Goal: Task Accomplishment & Management: Manage account settings

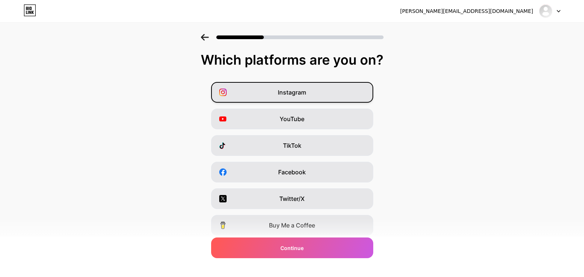
click at [310, 88] on div "Instagram" at bounding box center [292, 92] width 162 height 21
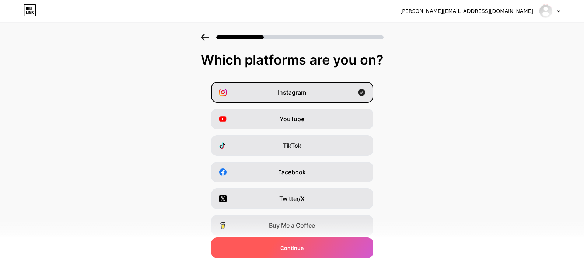
click at [302, 247] on span "Continue" at bounding box center [292, 248] width 23 height 8
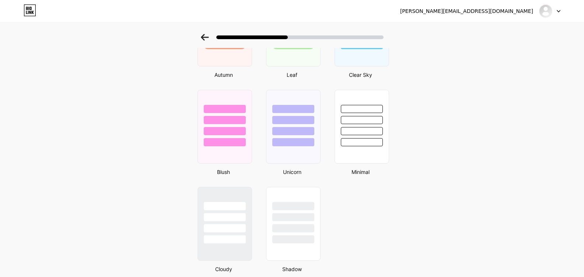
scroll to position [576, 0]
click at [374, 146] on div at bounding box center [361, 143] width 43 height 8
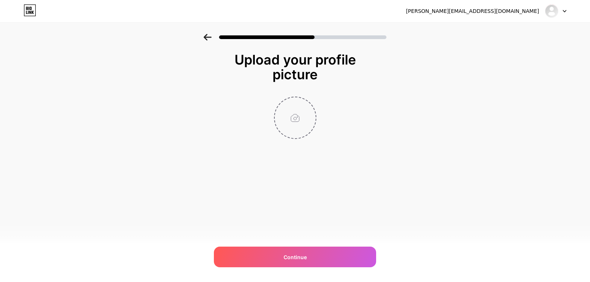
click at [295, 119] on input "file" at bounding box center [295, 117] width 41 height 41
type input "C:\fakepath\Logo Dr Peñaflor.jpg"
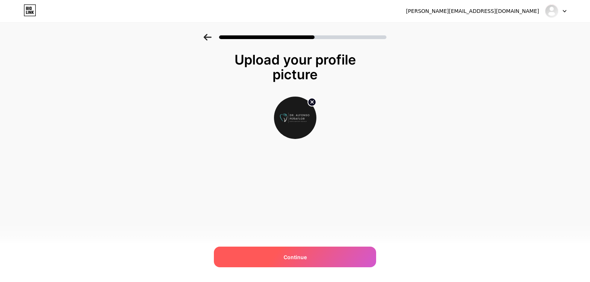
click at [293, 259] on span "Continue" at bounding box center [295, 257] width 23 height 8
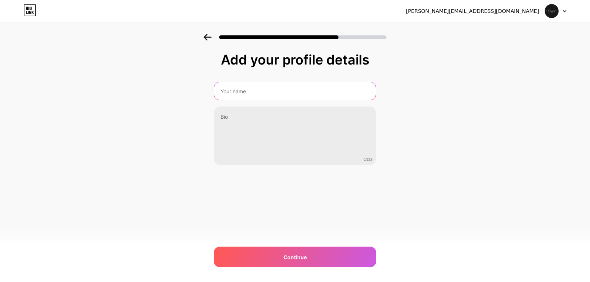
click at [270, 91] on input "text" at bounding box center [294, 91] width 161 height 18
type input "[PERSON_NAME]"
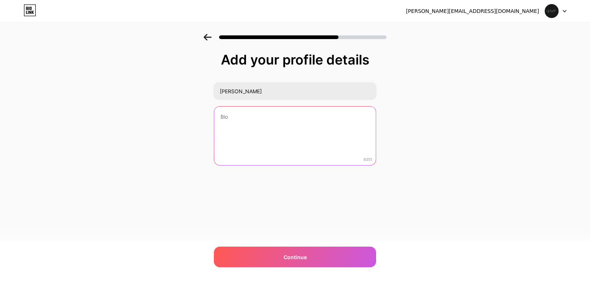
click at [249, 120] on textarea at bounding box center [294, 136] width 161 height 59
type textarea "Digital Dentistry Specialist"
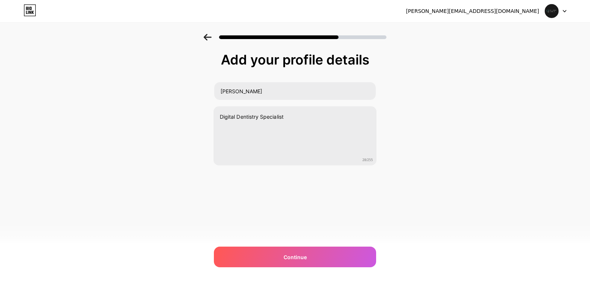
click at [435, 174] on div "Add your profile details Dr. Alfonso Peñaflor Digital Dentistry Specialist 28/2…" at bounding box center [295, 118] width 590 height 168
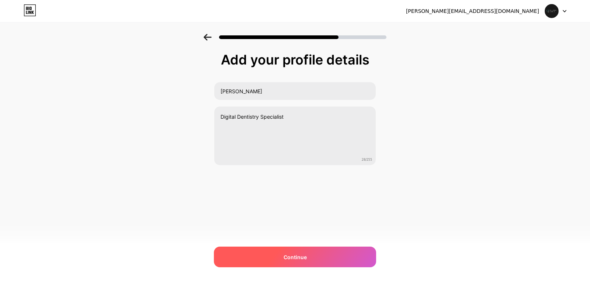
click at [295, 255] on span "Continue" at bounding box center [295, 257] width 23 height 8
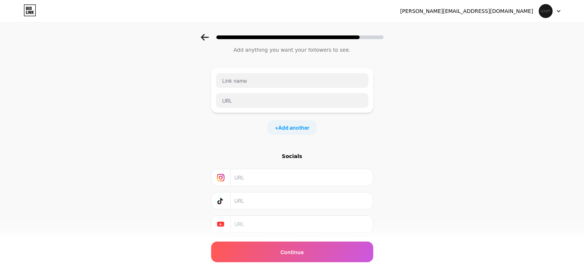
scroll to position [24, 0]
click at [304, 179] on input "text" at bounding box center [301, 176] width 134 height 17
click at [253, 175] on input "text" at bounding box center [301, 176] width 134 height 17
paste input "[URL][DOMAIN_NAME][DOMAIN_NAME]"
type input "[URL][DOMAIN_NAME][DOMAIN_NAME]"
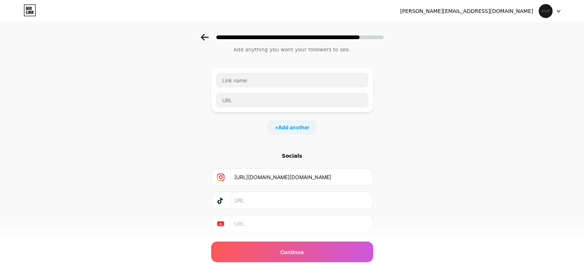
click at [292, 206] on input "text" at bounding box center [301, 200] width 134 height 17
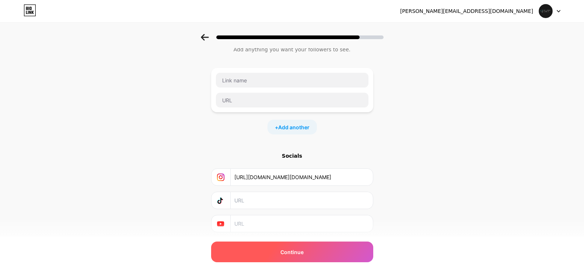
click at [293, 250] on span "Continue" at bounding box center [292, 252] width 23 height 8
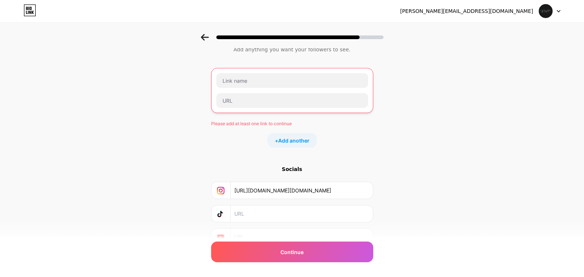
scroll to position [0, 0]
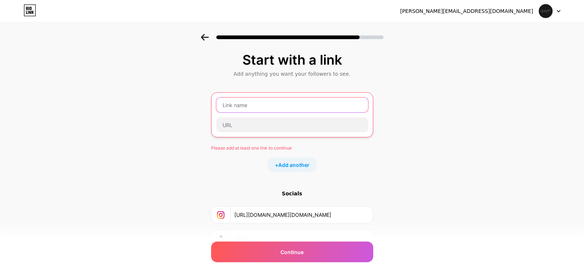
click at [271, 98] on input "text" at bounding box center [292, 104] width 152 height 15
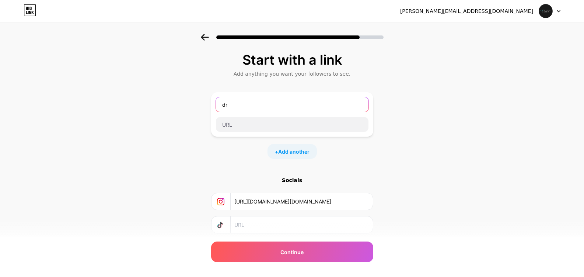
type input "d"
type input "dr.alfonsopenaflor"
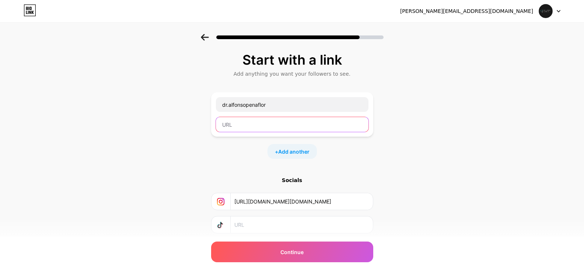
click at [260, 124] on input "text" at bounding box center [292, 124] width 153 height 15
click at [409, 169] on div "Start with a link Add anything you want your followers to see. dr.alfonsopenafl…" at bounding box center [292, 163] width 584 height 259
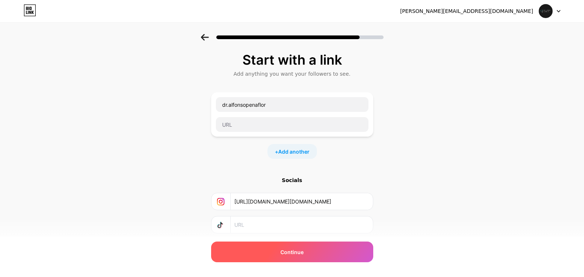
click at [286, 257] on div "Continue" at bounding box center [292, 251] width 162 height 21
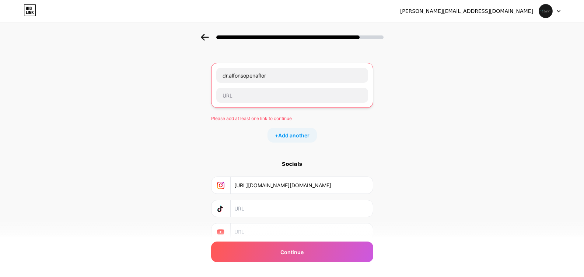
scroll to position [30, 0]
click at [405, 160] on div "Start with a link Add anything you want your followers to see. dr.alfonsopenafl…" at bounding box center [292, 140] width 584 height 272
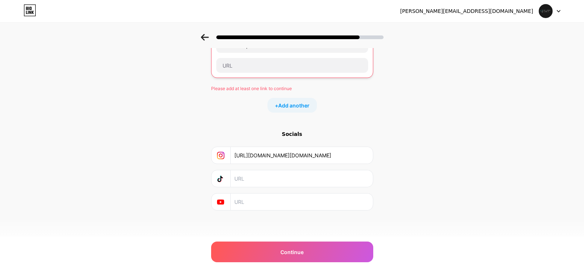
click at [433, 188] on div "Start with a link Add anything you want your followers to see. dr.alfonsopenafl…" at bounding box center [292, 111] width 584 height 272
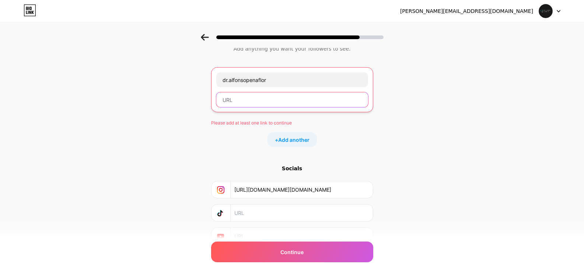
click at [255, 106] on input "text" at bounding box center [292, 99] width 152 height 15
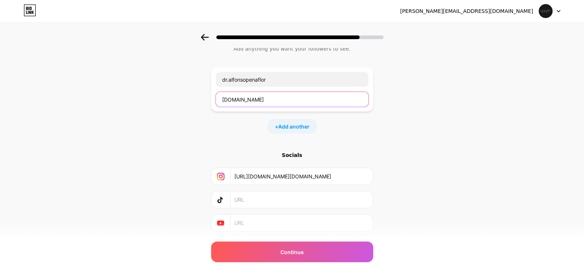
type input "[DOMAIN_NAME]"
click at [237, 123] on div "+ Add another" at bounding box center [292, 126] width 162 height 15
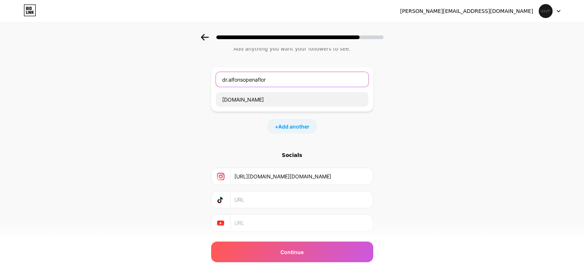
click at [271, 81] on input "dr.alfonsopenaflor" at bounding box center [292, 79] width 153 height 15
type input "d"
type input "dr.alfonsopenaflor"
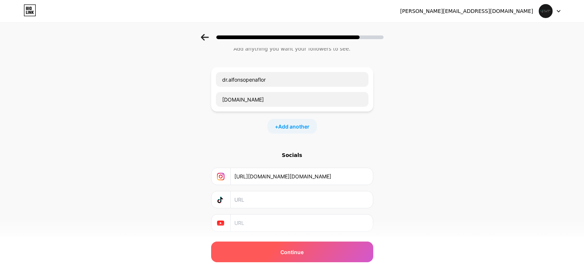
click at [292, 253] on span "Continue" at bounding box center [292, 252] width 23 height 8
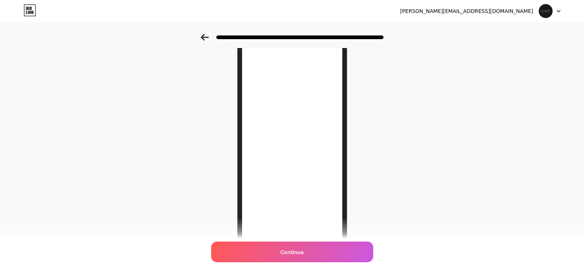
scroll to position [94, 0]
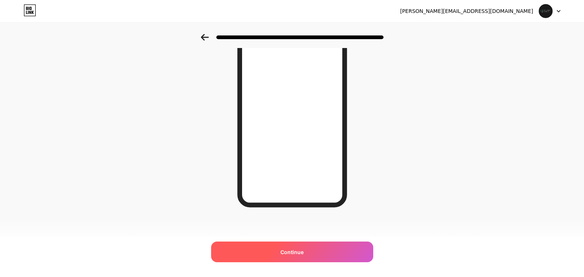
click at [304, 249] on span "Continue" at bounding box center [292, 252] width 23 height 8
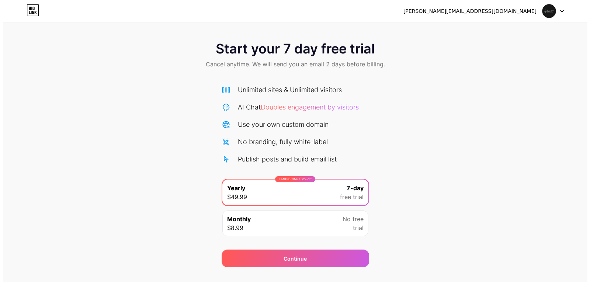
scroll to position [15, 0]
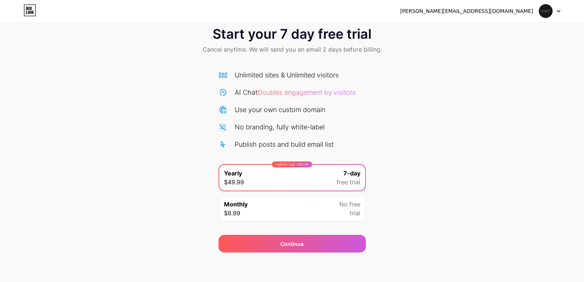
click at [313, 179] on div "LIMITED TIME : 50% off Yearly $49.99 7-day free trial" at bounding box center [292, 178] width 146 height 26
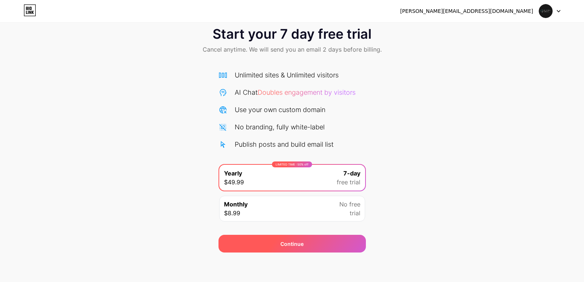
click at [290, 248] on div "Continue" at bounding box center [292, 244] width 147 height 18
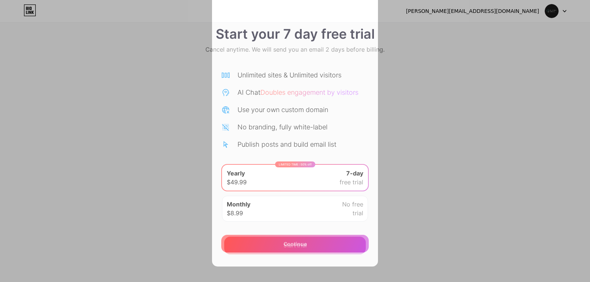
scroll to position [170, 0]
click at [293, 244] on span "Start trial" at bounding box center [295, 245] width 23 height 8
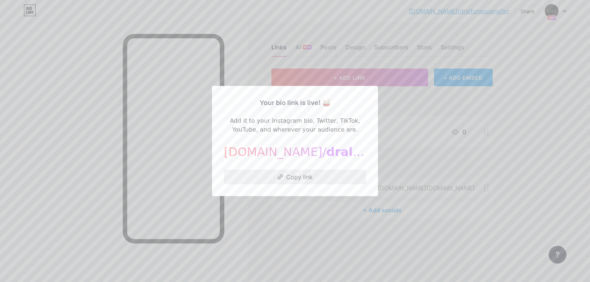
click at [303, 181] on button "Copy link" at bounding box center [295, 177] width 142 height 15
click at [303, 176] on button "Copy link" at bounding box center [295, 177] width 142 height 15
click at [396, 129] on div at bounding box center [295, 141] width 590 height 282
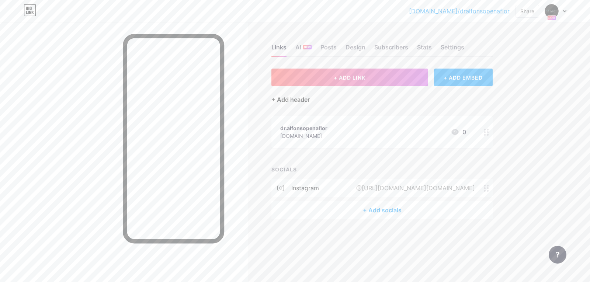
click at [287, 100] on div "+ Add header" at bounding box center [290, 99] width 38 height 9
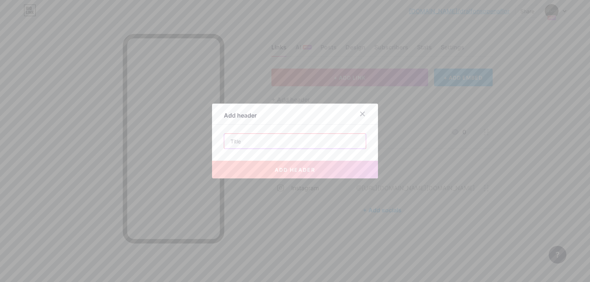
click at [268, 139] on input "text" at bounding box center [295, 141] width 142 height 15
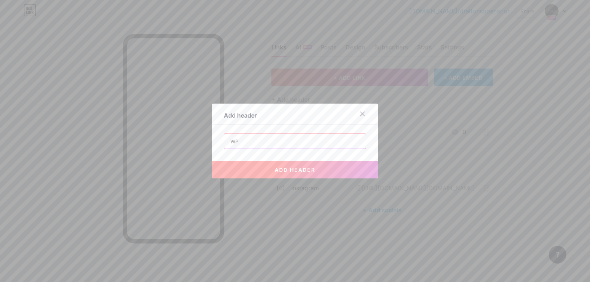
type input "W"
type input "Page"
click at [366, 112] on div at bounding box center [362, 113] width 13 height 13
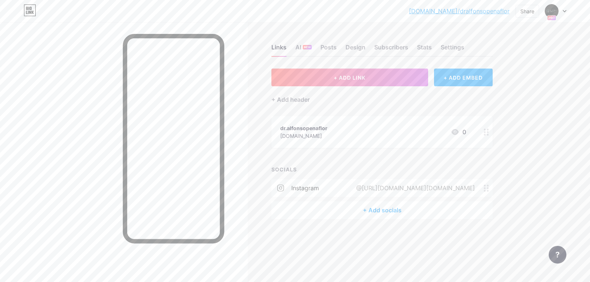
click at [315, 232] on div "Links AI NEW Posts Design Subscribers Stats Settings + ADD LINK + ADD EMBED + A…" at bounding box center [262, 139] width 524 height 234
click at [453, 80] on div "+ ADD EMBED" at bounding box center [463, 78] width 59 height 18
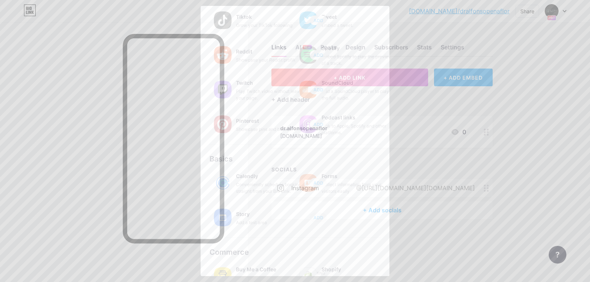
scroll to position [105, 0]
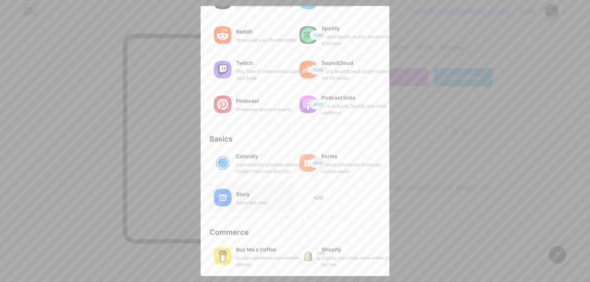
click at [323, 198] on span "ADD" at bounding box center [318, 198] width 10 height 6
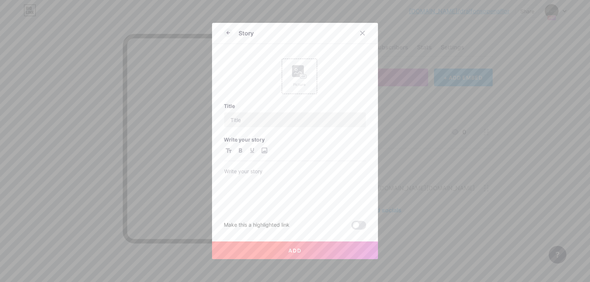
scroll to position [0, 0]
click at [364, 33] on icon at bounding box center [362, 33] width 6 height 6
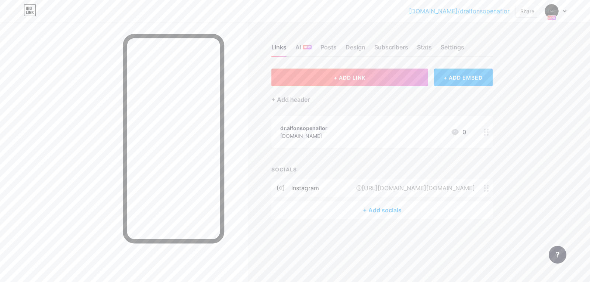
click at [348, 80] on span "+ ADD LINK" at bounding box center [350, 77] width 32 height 6
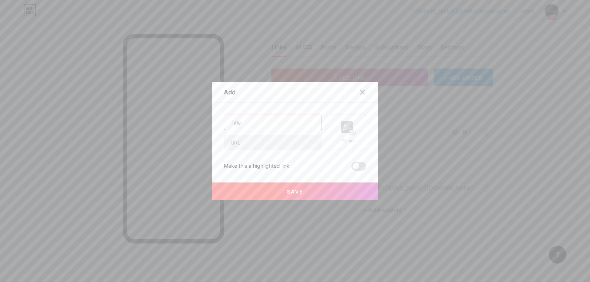
click at [268, 124] on input "text" at bounding box center [272, 122] width 97 height 15
type input "Whatsapp"
click at [268, 144] on input "text" at bounding box center [272, 142] width 97 height 15
paste input "[URL][DOMAIN_NAME]"
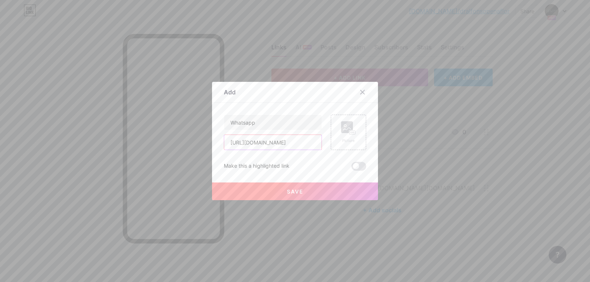
type input "[URL][DOMAIN_NAME]"
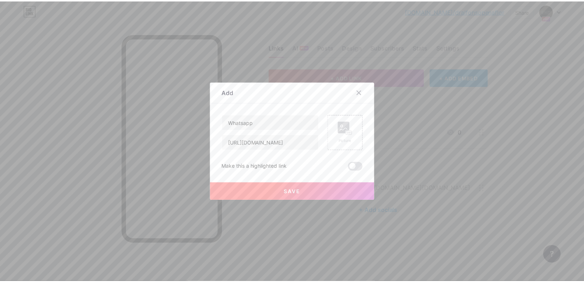
scroll to position [0, 0]
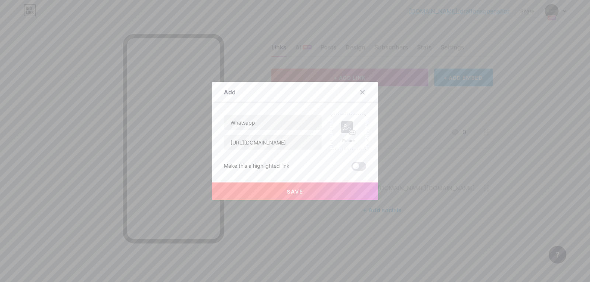
click at [298, 188] on span "Save" at bounding box center [295, 191] width 17 height 6
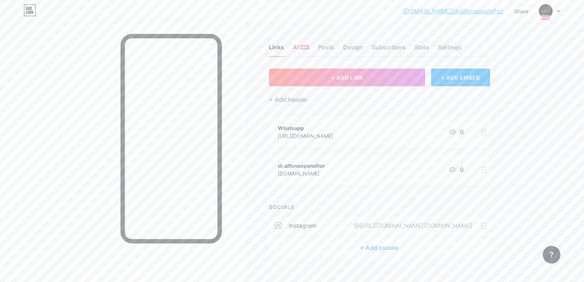
click at [486, 172] on circle at bounding box center [485, 172] width 2 height 2
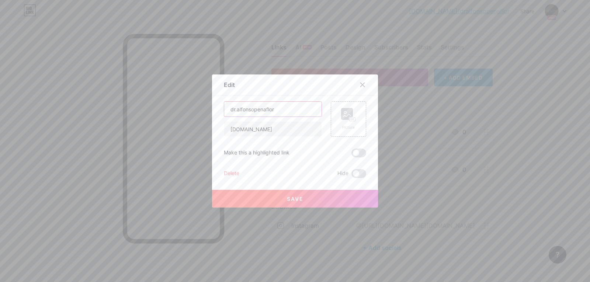
drag, startPoint x: 281, startPoint y: 110, endPoint x: 215, endPoint y: 98, distance: 67.3
click at [215, 98] on div "Edit Content YouTube Play YouTube video without leaving your page. ADD Vimeo Pl…" at bounding box center [295, 140] width 166 height 133
type input "website"
click at [296, 202] on button "Save" at bounding box center [295, 199] width 166 height 18
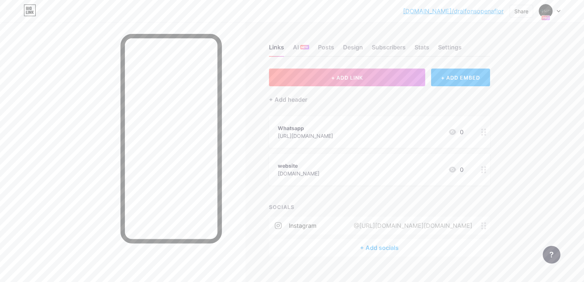
click at [299, 162] on div "website" at bounding box center [299, 166] width 42 height 8
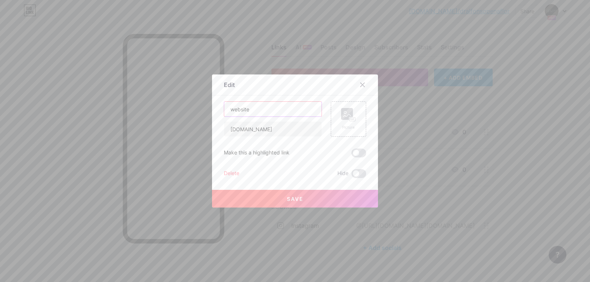
click at [233, 109] on input "website" at bounding box center [272, 109] width 97 height 15
type input "Website"
click at [299, 201] on span "Save" at bounding box center [295, 199] width 17 height 6
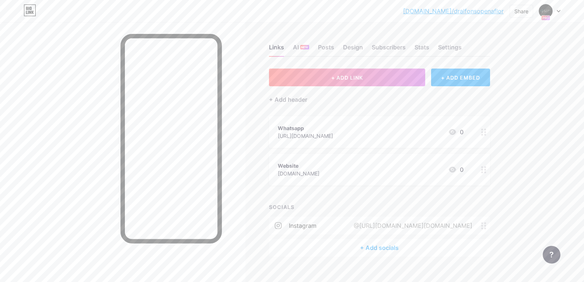
click at [385, 178] on div "Website [DOMAIN_NAME] 0" at bounding box center [379, 170] width 221 height 32
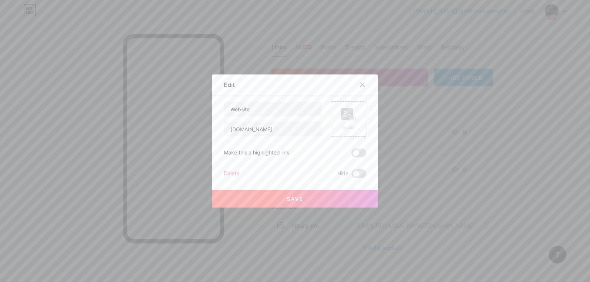
click at [347, 114] on rect at bounding box center [347, 114] width 12 height 12
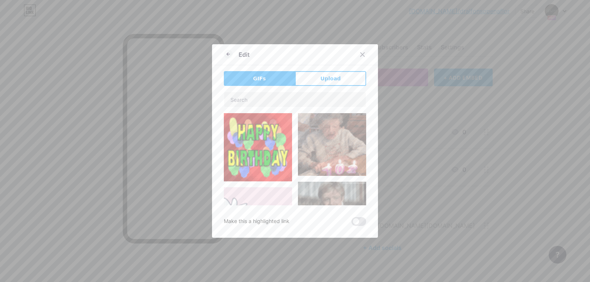
click at [479, 140] on div at bounding box center [295, 141] width 590 height 282
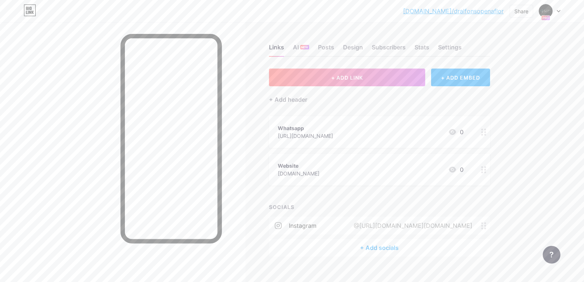
click at [395, 167] on div "Website [DOMAIN_NAME] 0" at bounding box center [371, 169] width 186 height 17
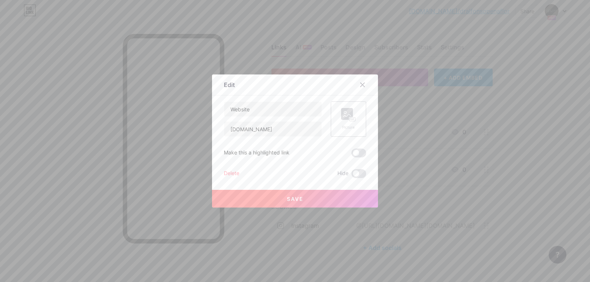
click at [351, 114] on rect at bounding box center [347, 114] width 12 height 12
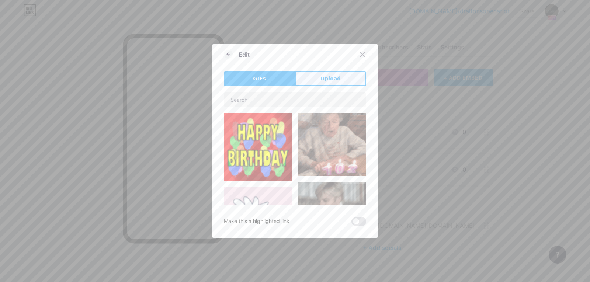
click at [330, 73] on button "Upload" at bounding box center [330, 78] width 71 height 15
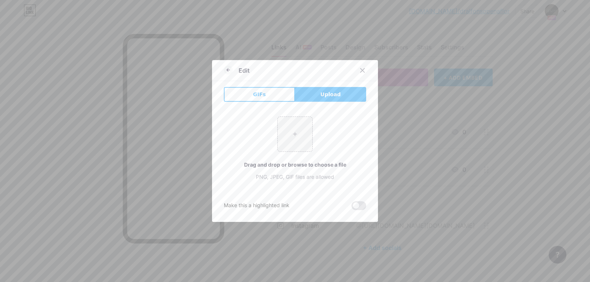
click at [299, 166] on div "Drag and drop or browse to choose a file" at bounding box center [295, 165] width 142 height 8
click at [292, 140] on input "file" at bounding box center [295, 134] width 35 height 35
type input "C:\fakepath\diente.jpg"
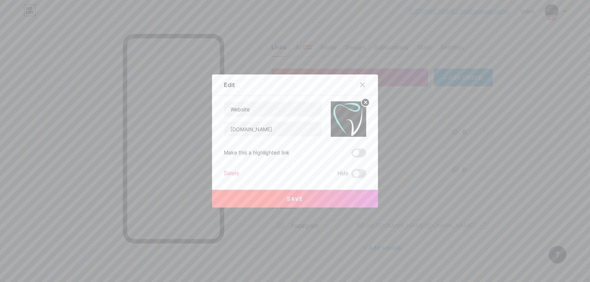
click at [303, 196] on span "Save" at bounding box center [295, 199] width 17 height 6
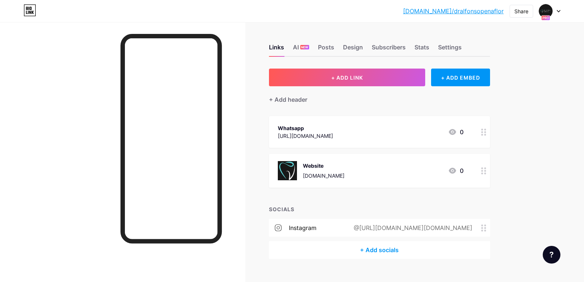
click at [404, 129] on div "Whatsapp [URL][DOMAIN_NAME] 0" at bounding box center [371, 132] width 186 height 17
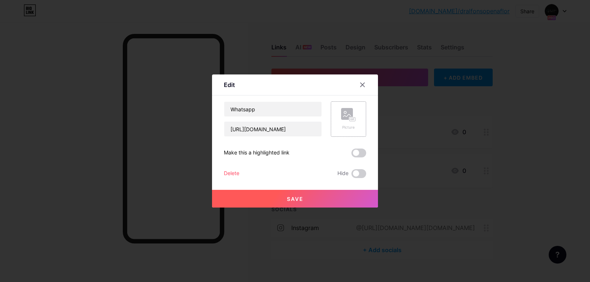
click at [354, 118] on rect at bounding box center [353, 120] width 6 height 4
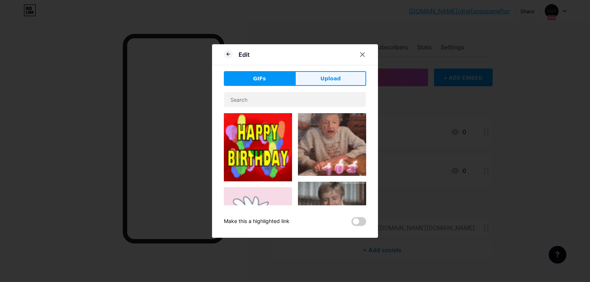
click at [326, 81] on span "Upload" at bounding box center [330, 79] width 20 height 8
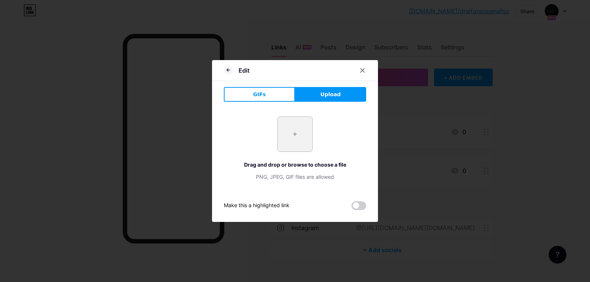
click at [293, 144] on input "file" at bounding box center [295, 134] width 35 height 35
type input "C:\fakepath\whatsapp.jpg"
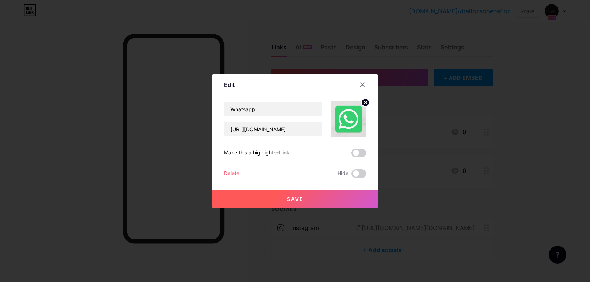
click at [346, 117] on img at bounding box center [348, 118] width 35 height 35
click at [365, 104] on icon at bounding box center [365, 102] width 3 height 3
click at [352, 125] on div "Picture" at bounding box center [348, 128] width 15 height 6
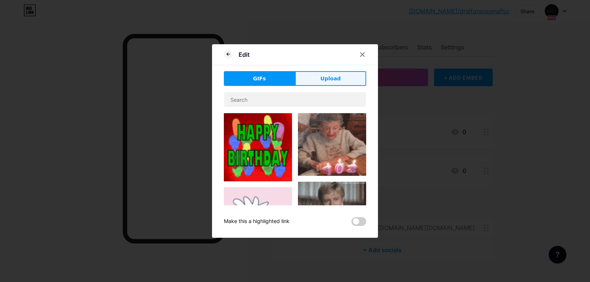
click at [330, 79] on span "Upload" at bounding box center [330, 79] width 20 height 8
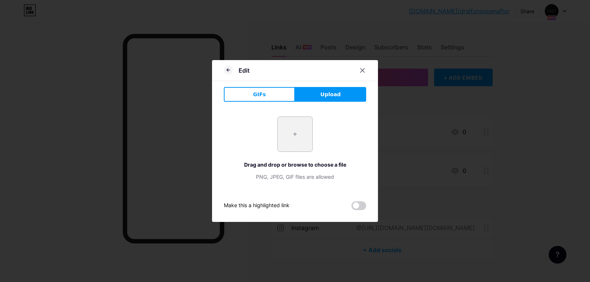
click at [293, 140] on input "file" at bounding box center [295, 134] width 35 height 35
type input "C:\fakepath\whatsapp2.jpg"
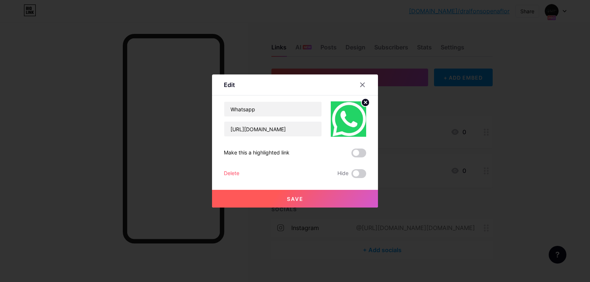
click at [308, 195] on button "Save" at bounding box center [295, 199] width 166 height 18
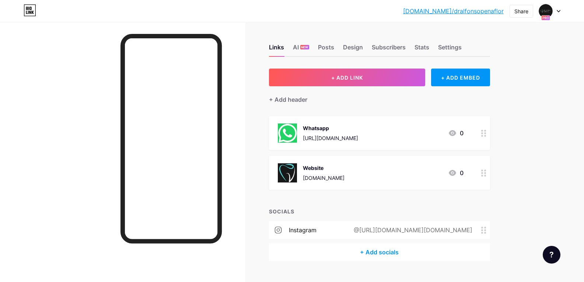
click at [396, 137] on div "Whatsapp [URL][DOMAIN_NAME] 0" at bounding box center [371, 133] width 186 height 19
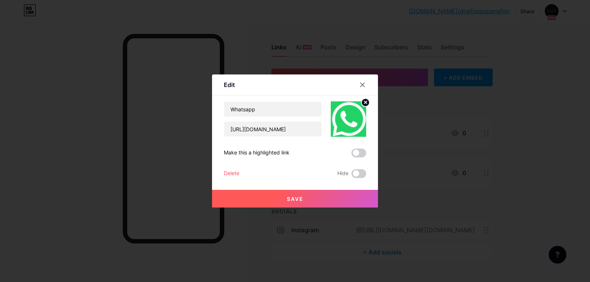
click at [363, 103] on circle at bounding box center [365, 102] width 8 height 8
click at [351, 125] on div "Picture" at bounding box center [348, 128] width 15 height 6
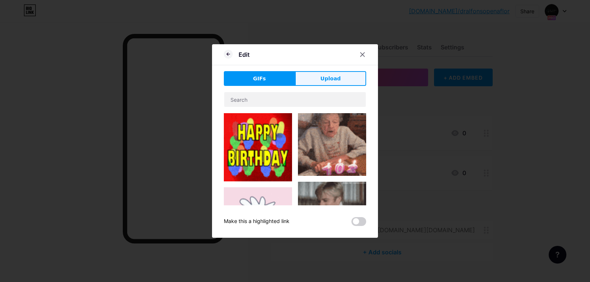
click at [336, 80] on span "Upload" at bounding box center [330, 79] width 20 height 8
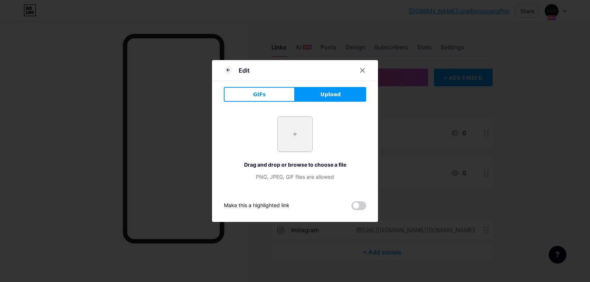
click at [302, 140] on input "file" at bounding box center [295, 134] width 35 height 35
type input "C:\fakepath\whatslogo.png"
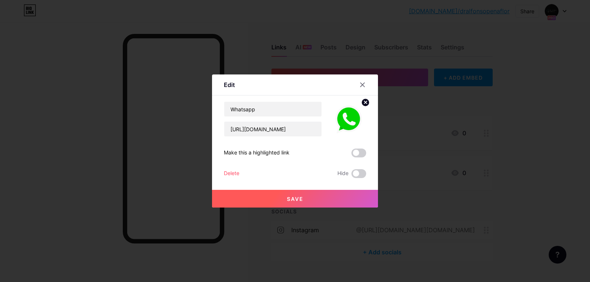
click at [313, 194] on button "Save" at bounding box center [295, 199] width 166 height 18
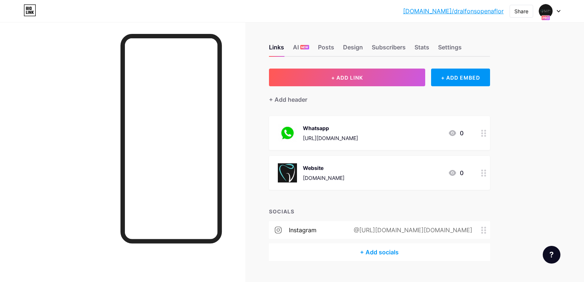
click at [390, 163] on div "Website [DOMAIN_NAME] 0" at bounding box center [371, 172] width 186 height 19
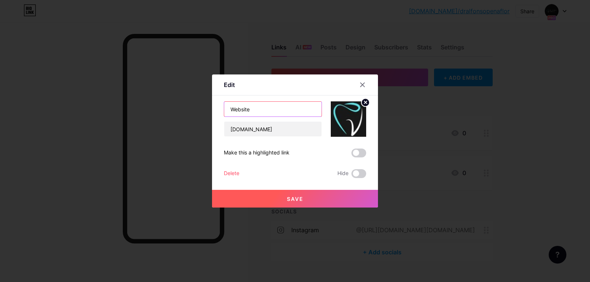
click at [265, 111] on input "Website" at bounding box center [272, 109] width 97 height 15
type input "[PERSON_NAME]"
click at [300, 197] on span "Save" at bounding box center [295, 199] width 17 height 6
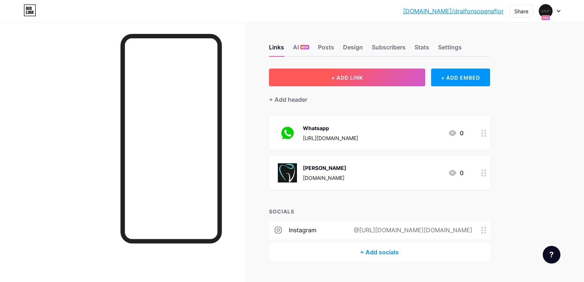
click at [358, 82] on button "+ ADD LINK" at bounding box center [347, 78] width 157 height 18
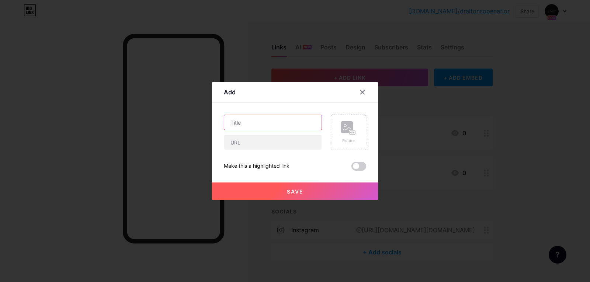
click at [266, 121] on input "text" at bounding box center [272, 122] width 97 height 15
type input "C"
type input "Training & consulting"
click at [306, 192] on button "Save" at bounding box center [295, 192] width 166 height 18
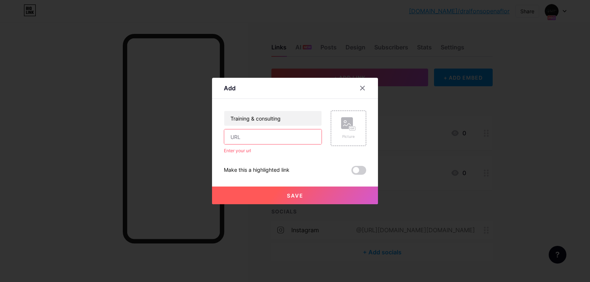
click at [282, 137] on input "text" at bounding box center [272, 136] width 97 height 15
type input "[DOMAIN_NAME]"
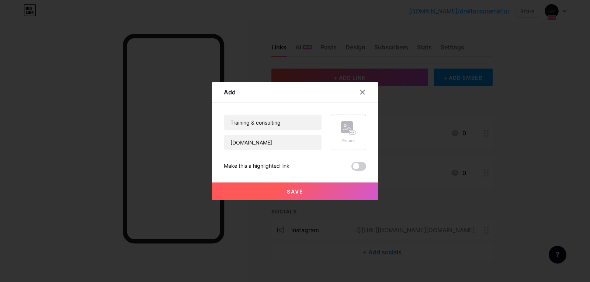
click at [293, 194] on span "Save" at bounding box center [295, 191] width 17 height 6
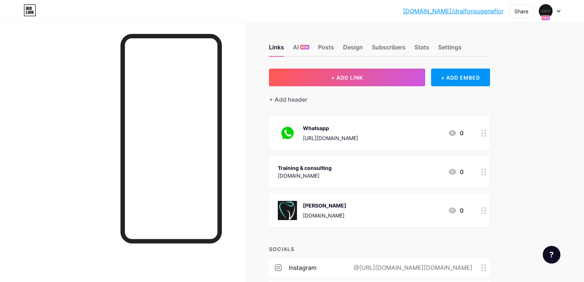
click at [483, 211] on div at bounding box center [484, 211] width 13 height 34
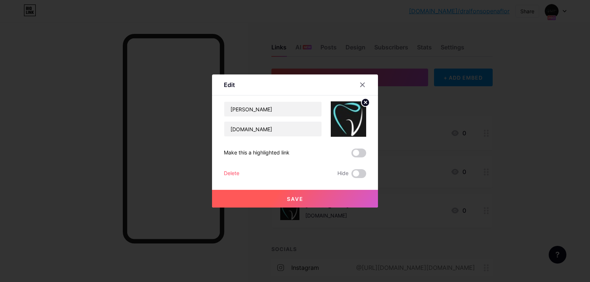
click at [366, 103] on circle at bounding box center [365, 102] width 8 height 8
click at [295, 201] on span "Save" at bounding box center [295, 199] width 17 height 6
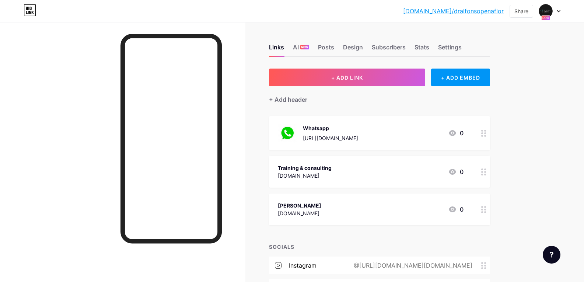
click at [483, 130] on div at bounding box center [484, 133] width 13 height 34
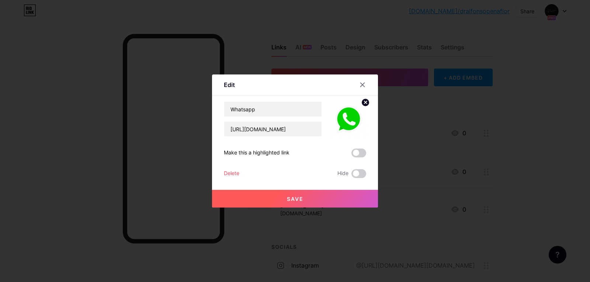
click at [365, 101] on circle at bounding box center [365, 102] width 8 height 8
click at [290, 199] on span "Save" at bounding box center [295, 199] width 17 height 6
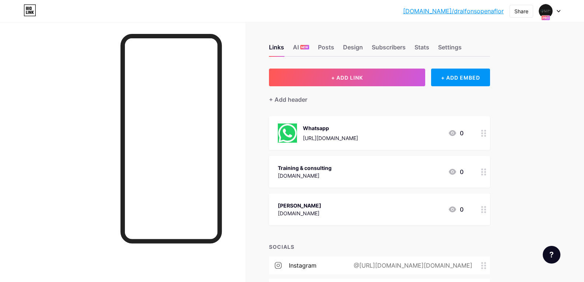
click at [487, 136] on icon at bounding box center [484, 133] width 5 height 7
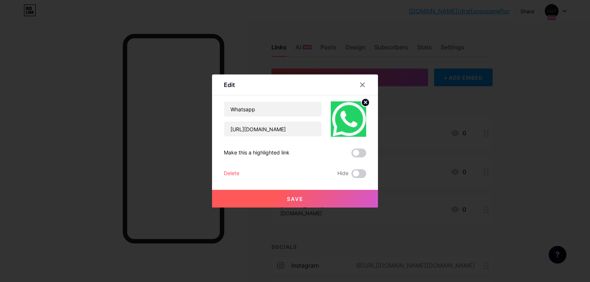
click at [368, 102] on circle at bounding box center [365, 102] width 8 height 8
click at [303, 199] on button "Save" at bounding box center [295, 199] width 166 height 18
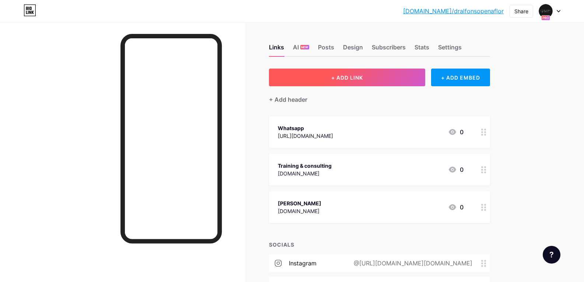
click at [352, 81] on button "+ ADD LINK" at bounding box center [347, 78] width 157 height 18
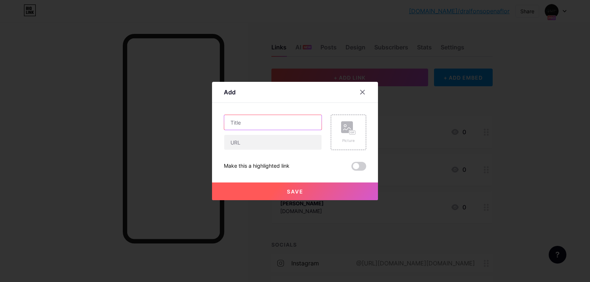
click at [298, 123] on input "text" at bounding box center [272, 122] width 97 height 15
paste input "Digital Technology and Equipment"
click at [285, 124] on input "Digital Technology and Equipment" at bounding box center [272, 122] width 97 height 15
type input "Digital Technology & Equipment"
click at [267, 139] on input "text" at bounding box center [272, 142] width 97 height 15
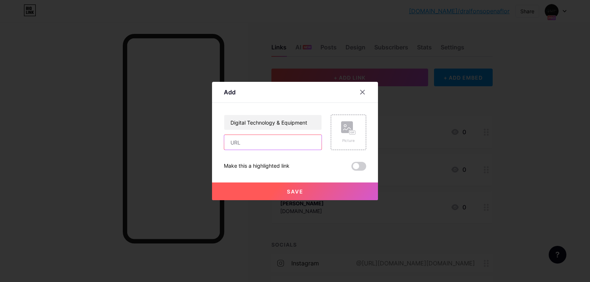
type input "[DOMAIN_NAME]"
click at [293, 194] on span "Save" at bounding box center [295, 191] width 17 height 6
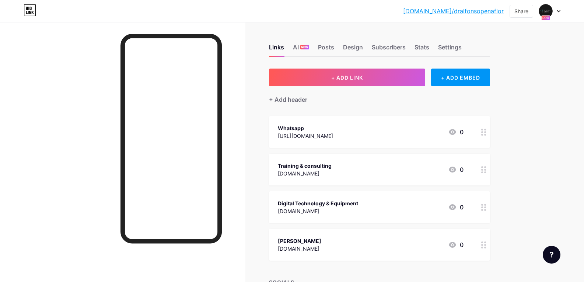
click at [471, 168] on div "Training & consulting [DOMAIN_NAME] 0" at bounding box center [379, 170] width 221 height 32
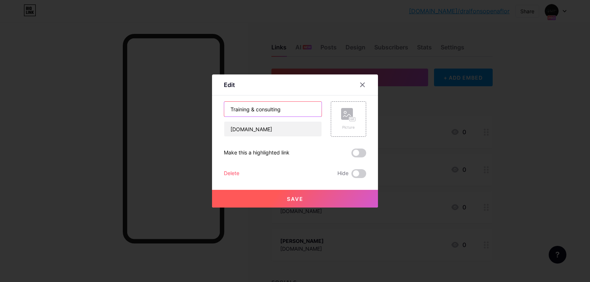
click at [260, 110] on input "Training & consulting" at bounding box center [272, 109] width 97 height 15
type input "Training & Consulting"
click at [293, 203] on button "Save" at bounding box center [295, 199] width 166 height 18
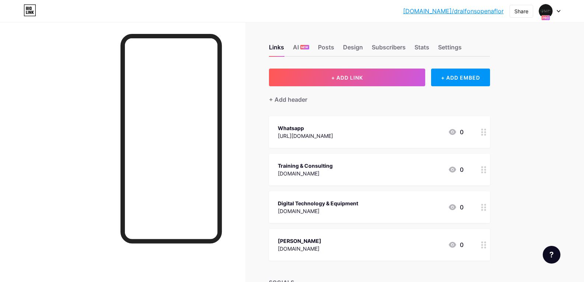
click at [333, 128] on div "Whatsapp" at bounding box center [305, 128] width 55 height 8
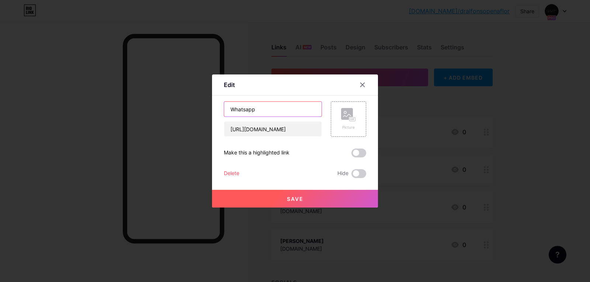
drag, startPoint x: 270, startPoint y: 110, endPoint x: 218, endPoint y: 101, distance: 53.0
click at [218, 101] on div "Edit Content YouTube Play YouTube video without leaving your page. ADD Vimeo Pl…" at bounding box center [295, 140] width 166 height 133
type input "Contact"
click at [300, 201] on span "Save" at bounding box center [295, 199] width 17 height 6
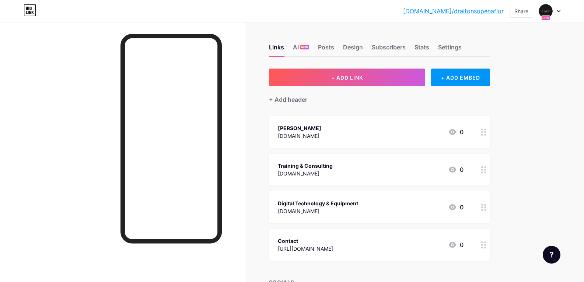
click at [370, 133] on div "[PERSON_NAME] [DOMAIN_NAME] 0" at bounding box center [371, 132] width 186 height 17
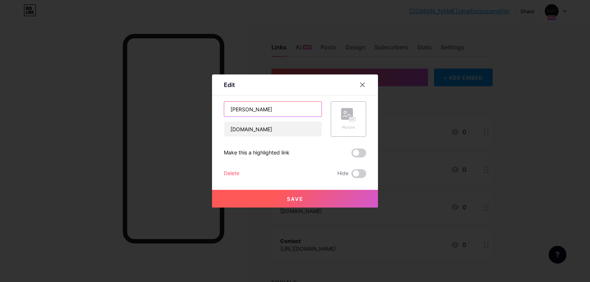
drag, startPoint x: 302, startPoint y: 114, endPoint x: 211, endPoint y: 105, distance: 91.5
click at [211, 105] on div "Edit Content YouTube Play YouTube video without leaving your page. ADD Vimeo Pl…" at bounding box center [295, 141] width 590 height 282
paste input "Professional Profile"
type input "Professional Profile"
click at [300, 201] on span "Save" at bounding box center [295, 199] width 17 height 6
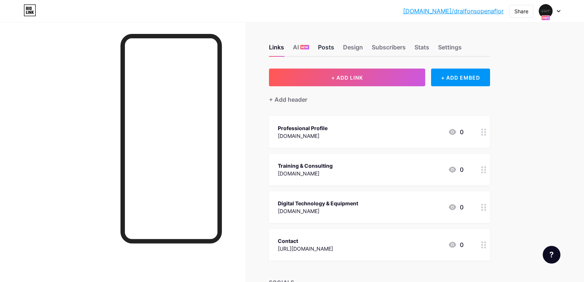
click at [328, 50] on div "Posts" at bounding box center [326, 49] width 16 height 13
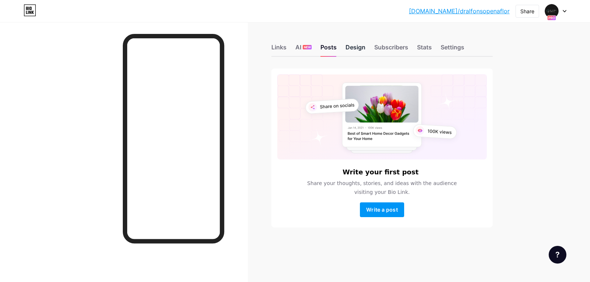
click at [354, 50] on div "Design" at bounding box center [355, 49] width 20 height 13
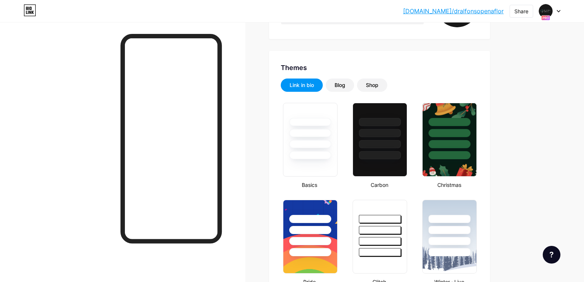
scroll to position [117, 0]
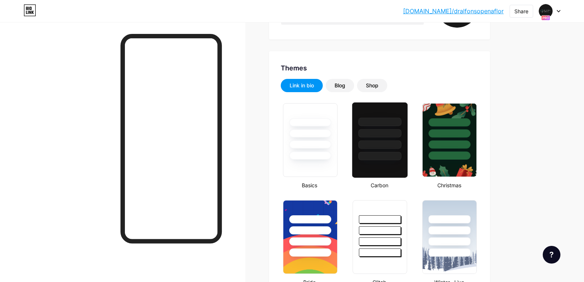
click at [390, 125] on div at bounding box center [379, 122] width 43 height 8
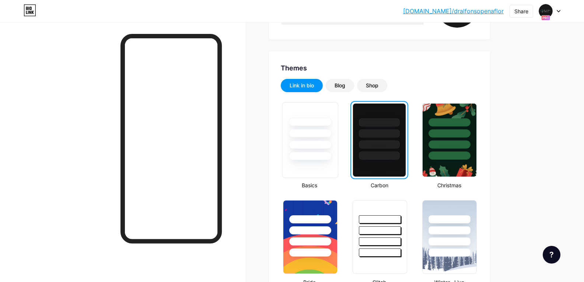
drag, startPoint x: 325, startPoint y: 141, endPoint x: 305, endPoint y: 162, distance: 29.2
click at [305, 162] on div at bounding box center [310, 140] width 56 height 76
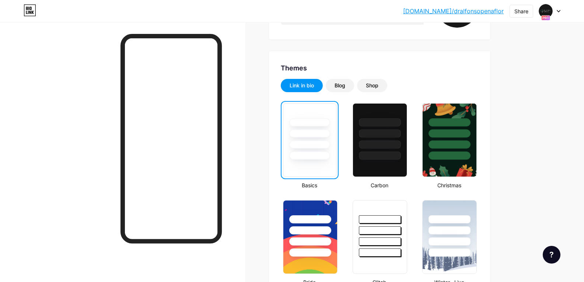
click at [305, 162] on div at bounding box center [309, 140] width 53 height 74
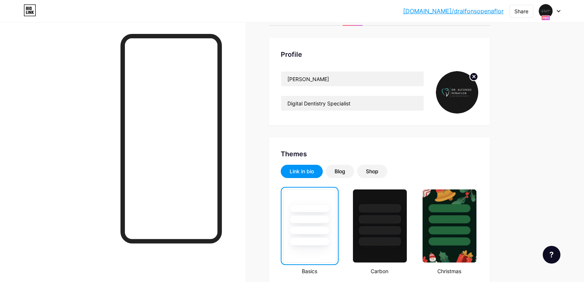
scroll to position [0, 0]
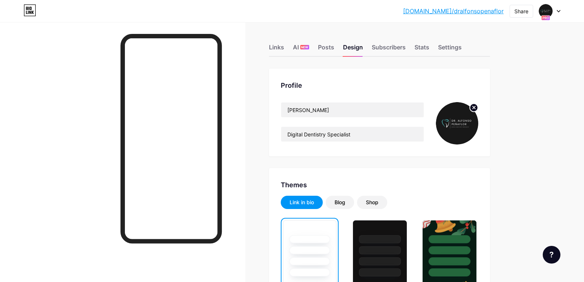
drag, startPoint x: 536, startPoint y: 131, endPoint x: 532, endPoint y: 93, distance: 37.5
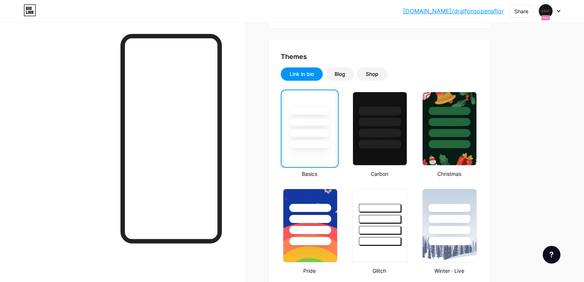
scroll to position [129, 0]
click at [345, 74] on div "Blog" at bounding box center [340, 73] width 11 height 7
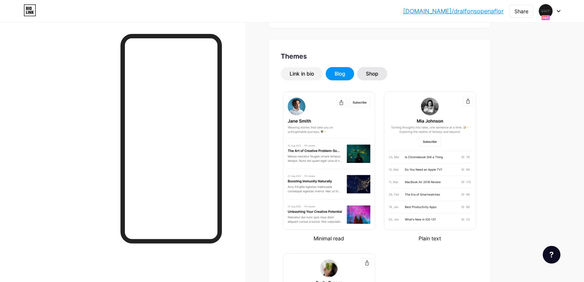
click at [373, 73] on div "Shop" at bounding box center [372, 73] width 13 height 7
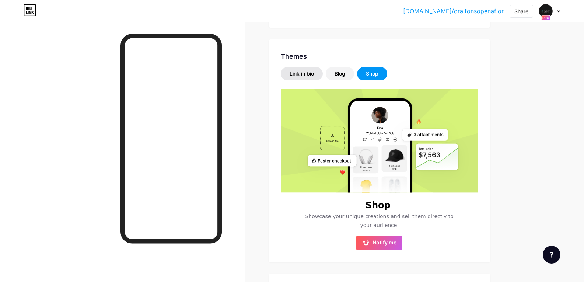
click at [304, 77] on div "Link in bio" at bounding box center [302, 73] width 24 height 7
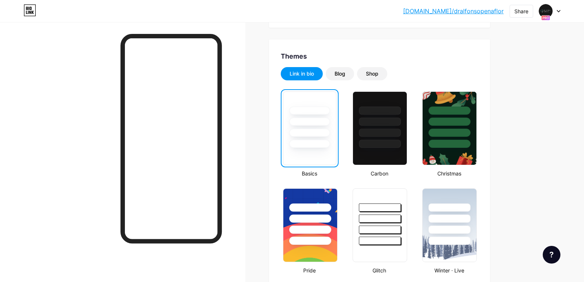
scroll to position [0, 0]
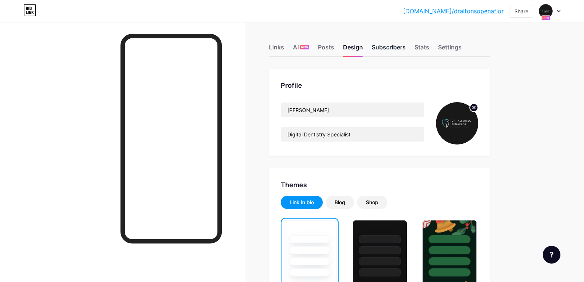
click at [392, 48] on div "Subscribers" at bounding box center [389, 49] width 34 height 13
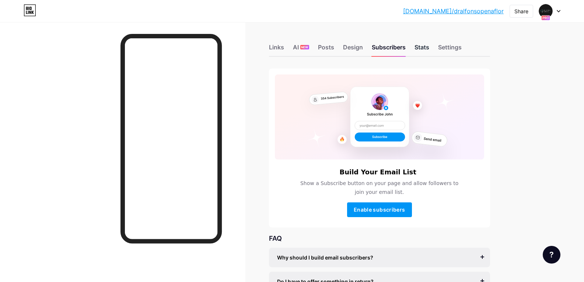
click at [430, 48] on div "Stats" at bounding box center [422, 49] width 15 height 13
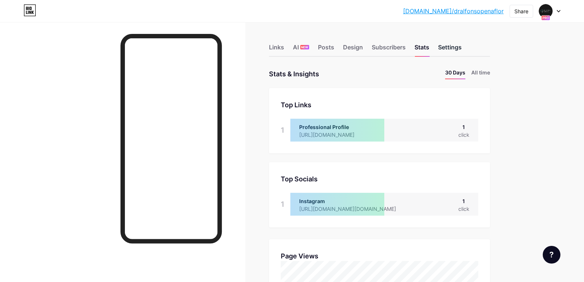
scroll to position [282, 584]
click at [448, 46] on div "Settings" at bounding box center [450, 49] width 24 height 13
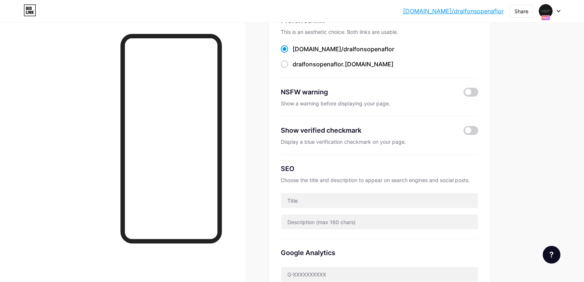
scroll to position [71, 0]
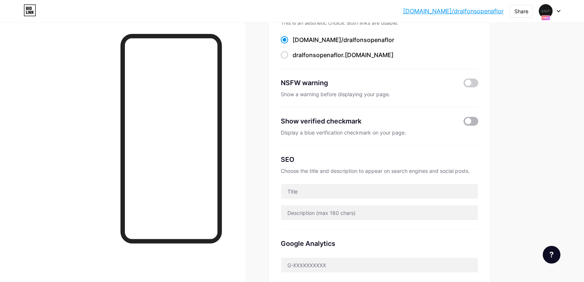
click at [476, 119] on span at bounding box center [471, 121] width 15 height 9
click at [464, 123] on input "checkbox" at bounding box center [464, 123] width 0 height 0
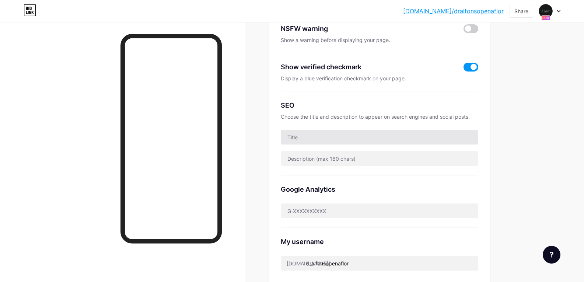
scroll to position [0, 0]
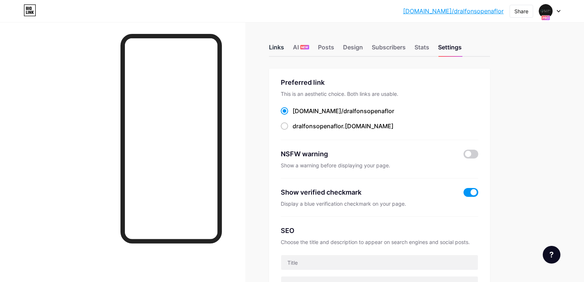
click at [277, 48] on div "Links" at bounding box center [276, 49] width 15 height 13
